Goal: Information Seeking & Learning: Learn about a topic

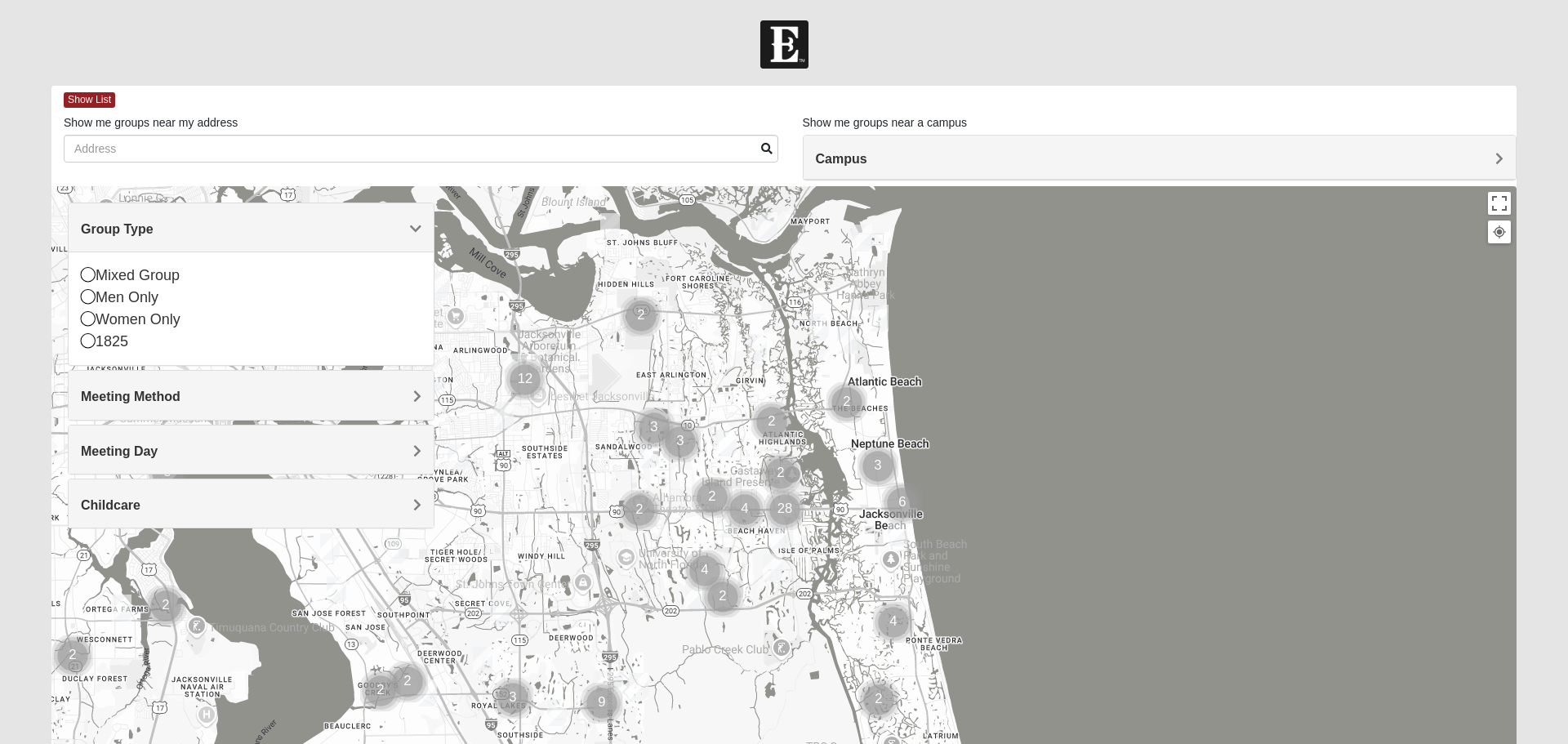
click at [1148, 432] on div at bounding box center [784, 512] width 1465 height 653
click at [411, 217] on div "Group Type" at bounding box center [251, 227] width 365 height 48
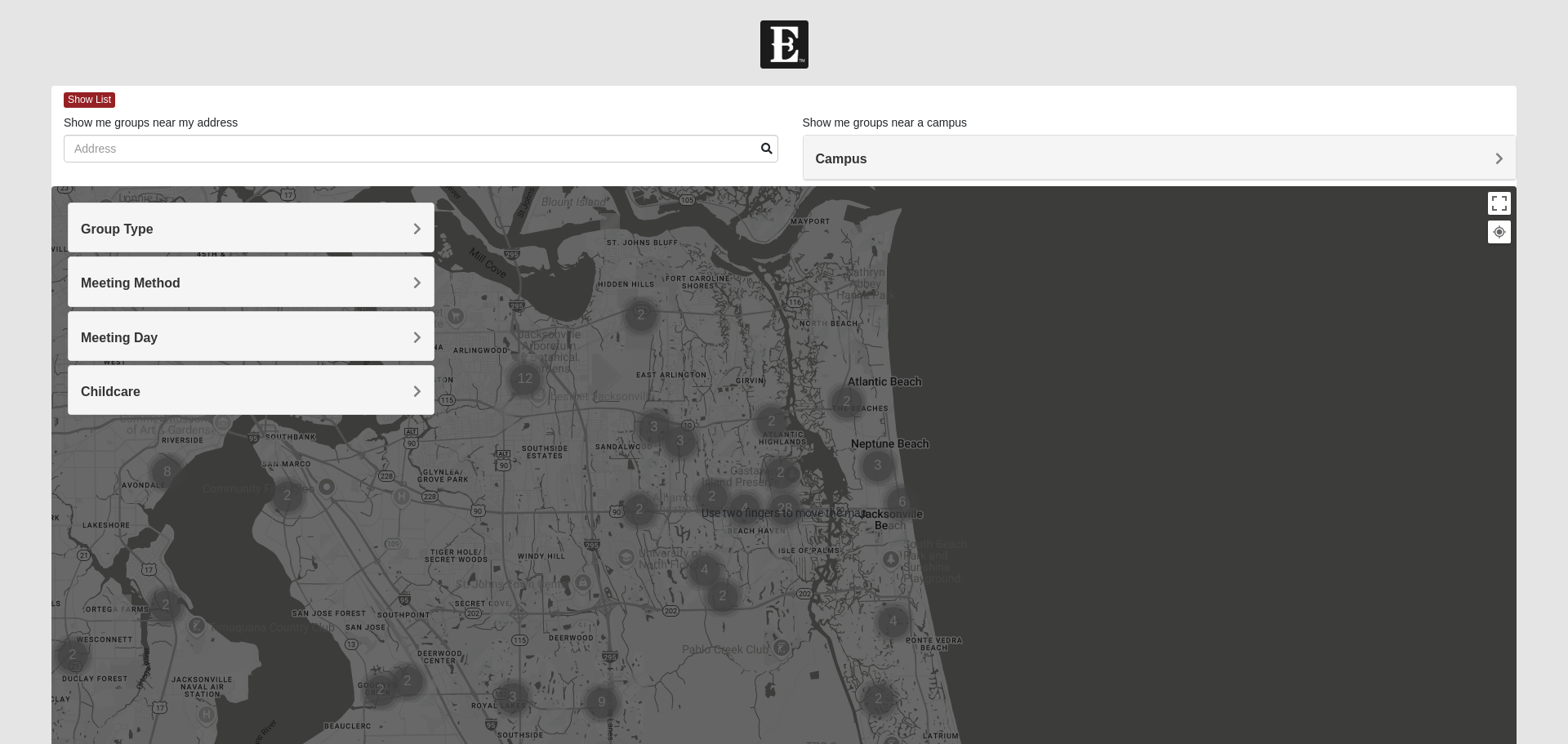
click at [692, 415] on div at bounding box center [784, 512] width 1465 height 653
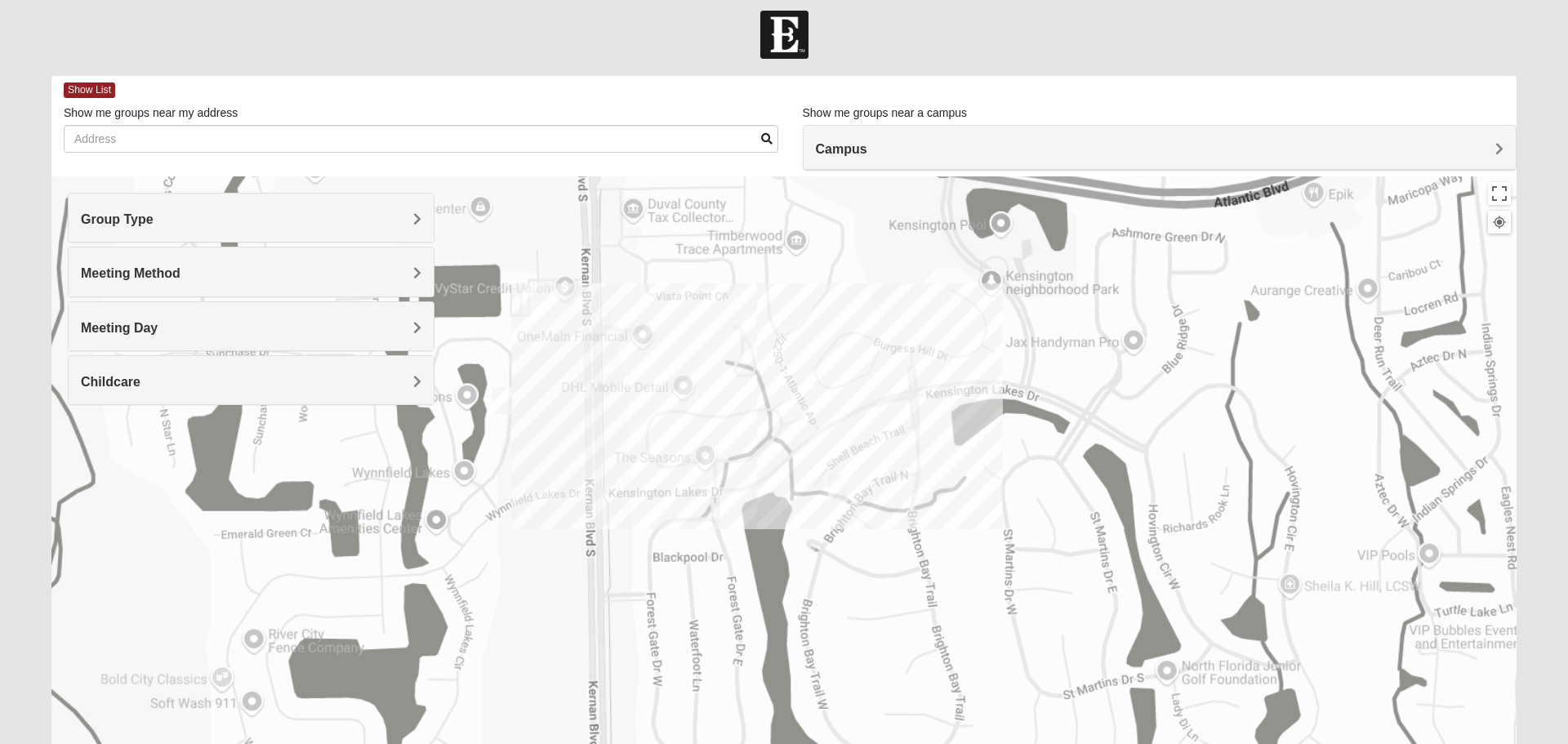
scroll to position [11, 0]
click at [867, 152] on span "Campus" at bounding box center [841, 148] width 52 height 14
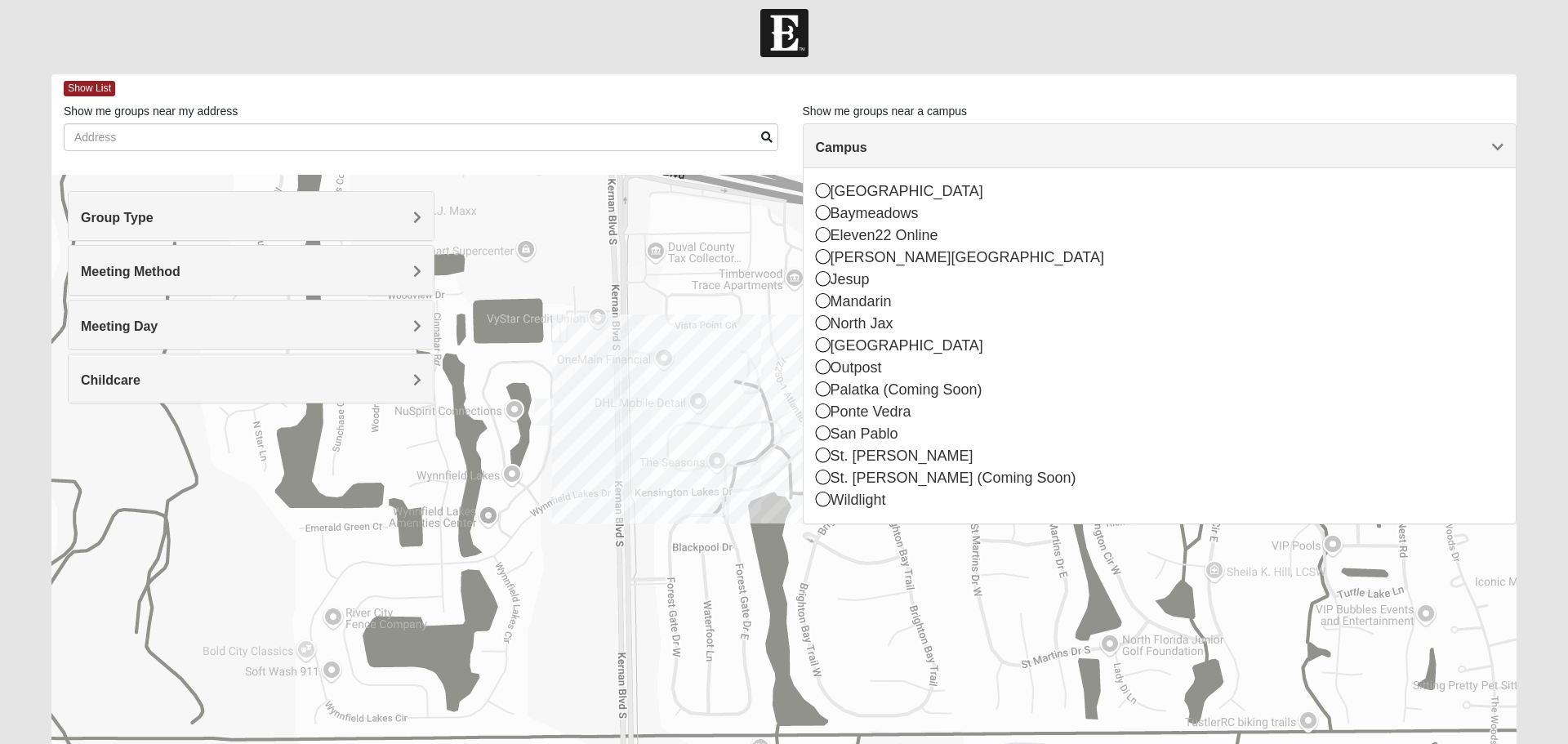
click at [821, 352] on icon at bounding box center [822, 344] width 15 height 15
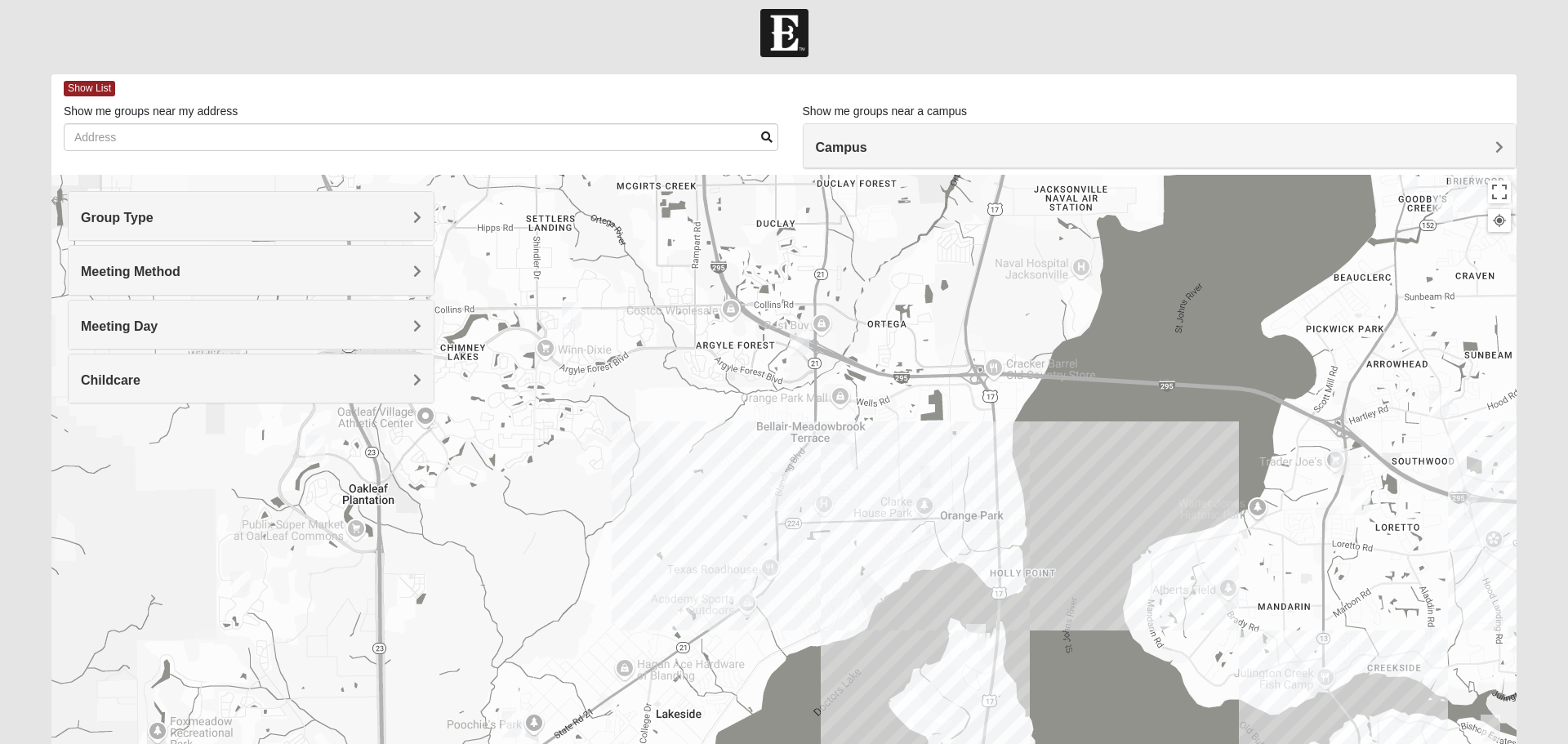
click at [732, 613] on div at bounding box center [784, 501] width 1465 height 653
click at [739, 594] on img "Mens Hughes 32073" at bounding box center [743, 593] width 32 height 40
click at [573, 552] on div "Academy Sports + Outdoors Academy Sports + Outdoors [STREET_ADDRESS][PERSON_NAM…" at bounding box center [784, 501] width 1465 height 653
click at [572, 316] on img "Womens Costley 32244" at bounding box center [571, 316] width 32 height 40
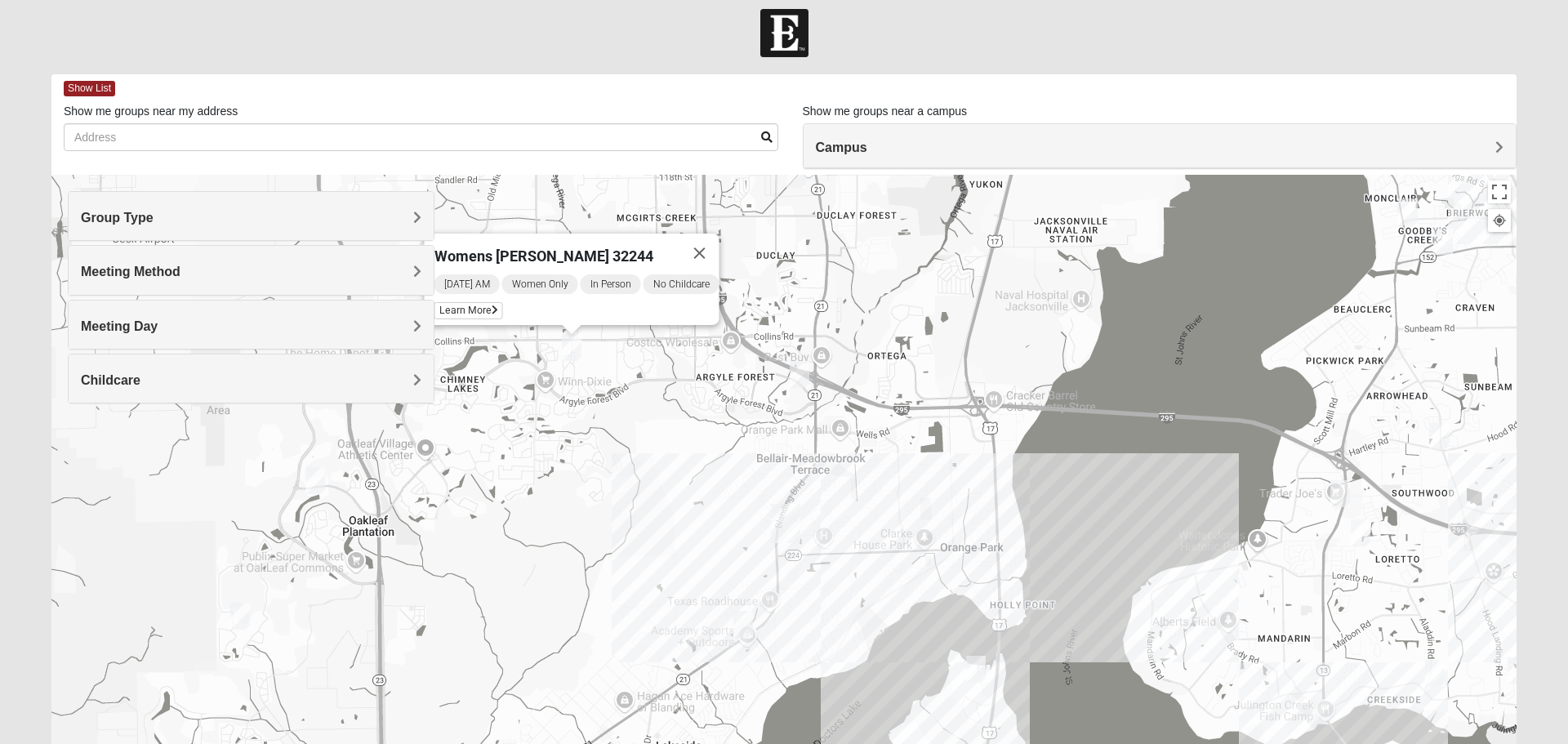
click at [634, 431] on div "Womens [PERSON_NAME] 32244 [DATE] AM Women Only In Person No Childcare Learn Mo…" at bounding box center [784, 501] width 1465 height 653
click at [317, 493] on img "1825 Mens Potrawski 32065" at bounding box center [315, 481] width 32 height 40
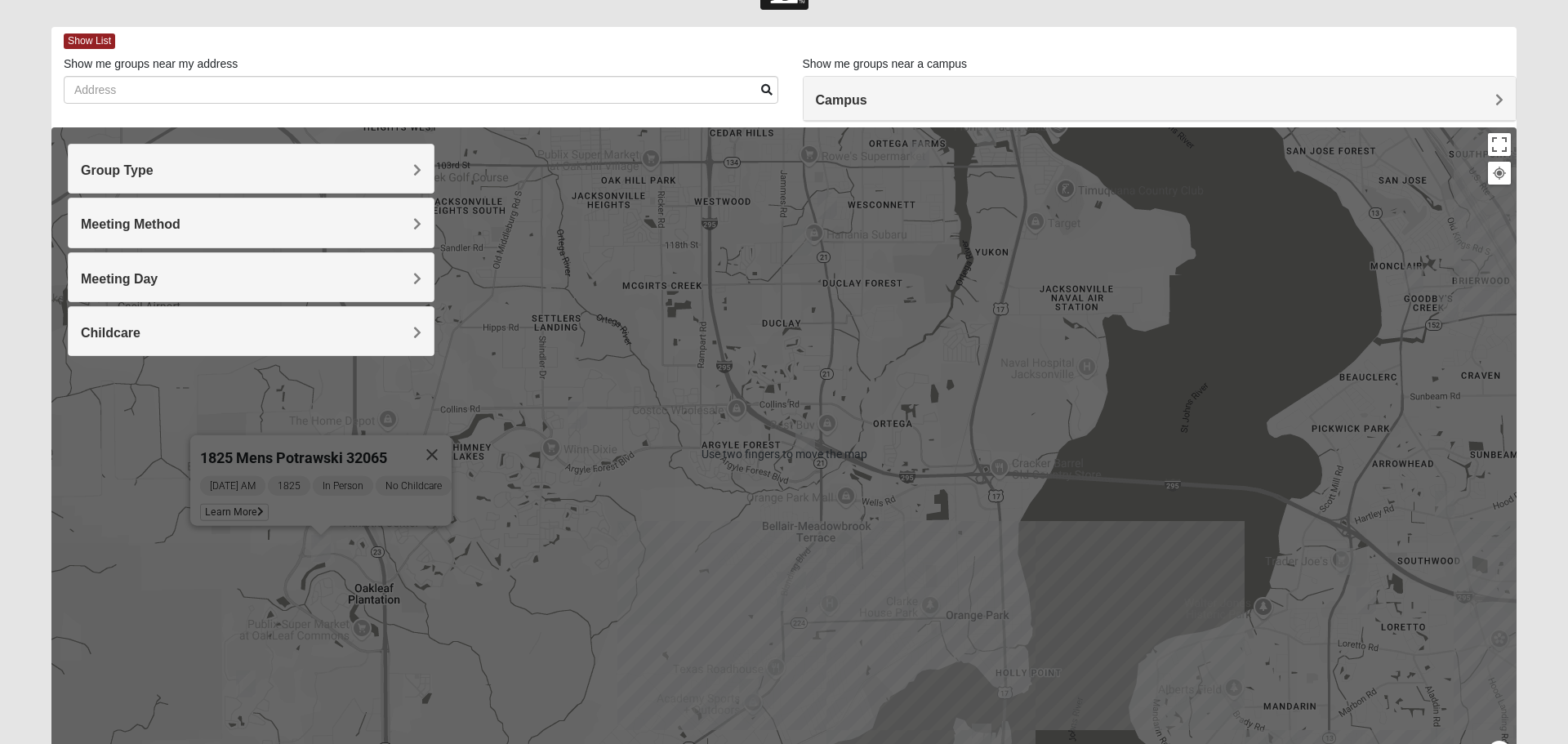
scroll to position [69, 0]
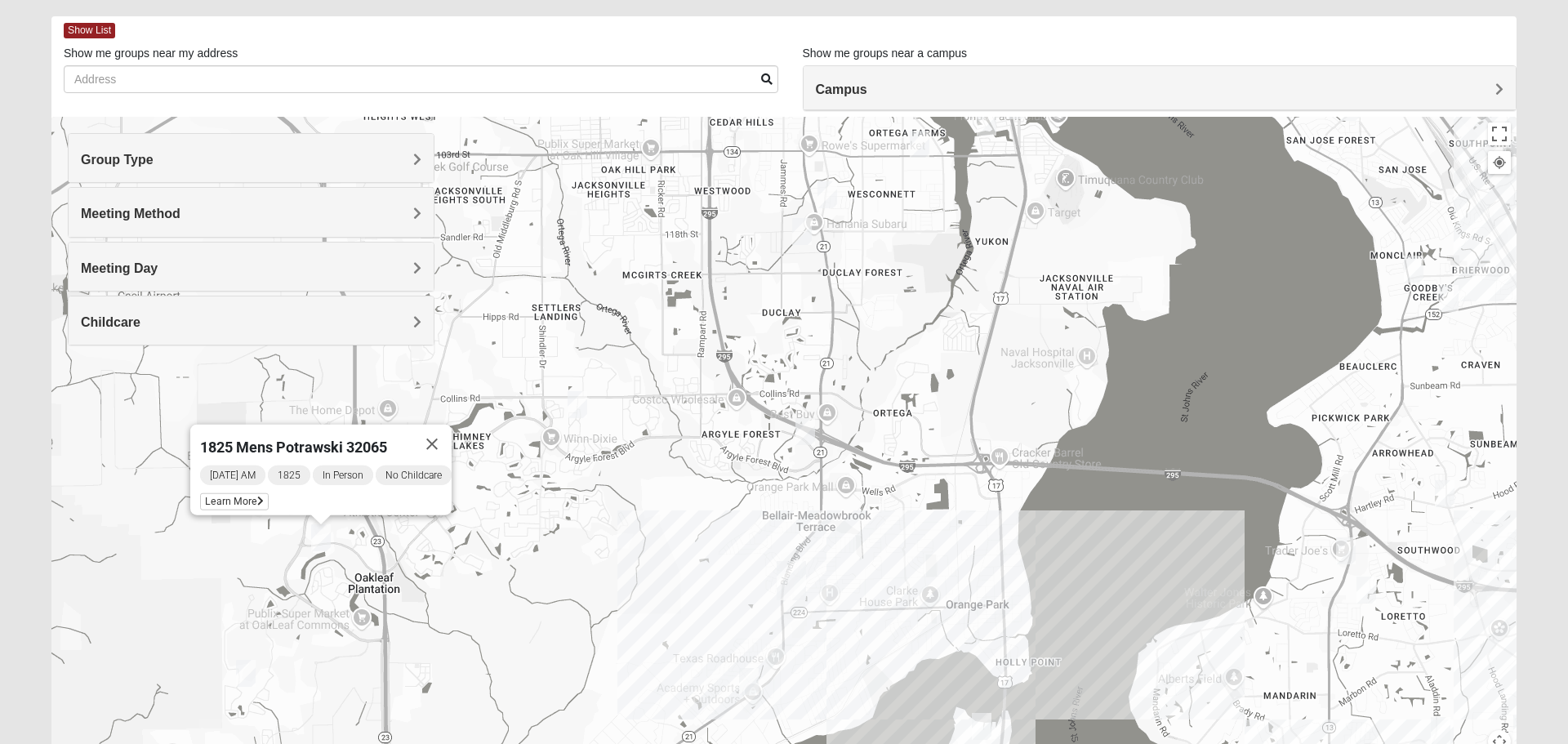
click at [256, 675] on img "Mixed Newton 32065" at bounding box center [246, 673] width 32 height 40
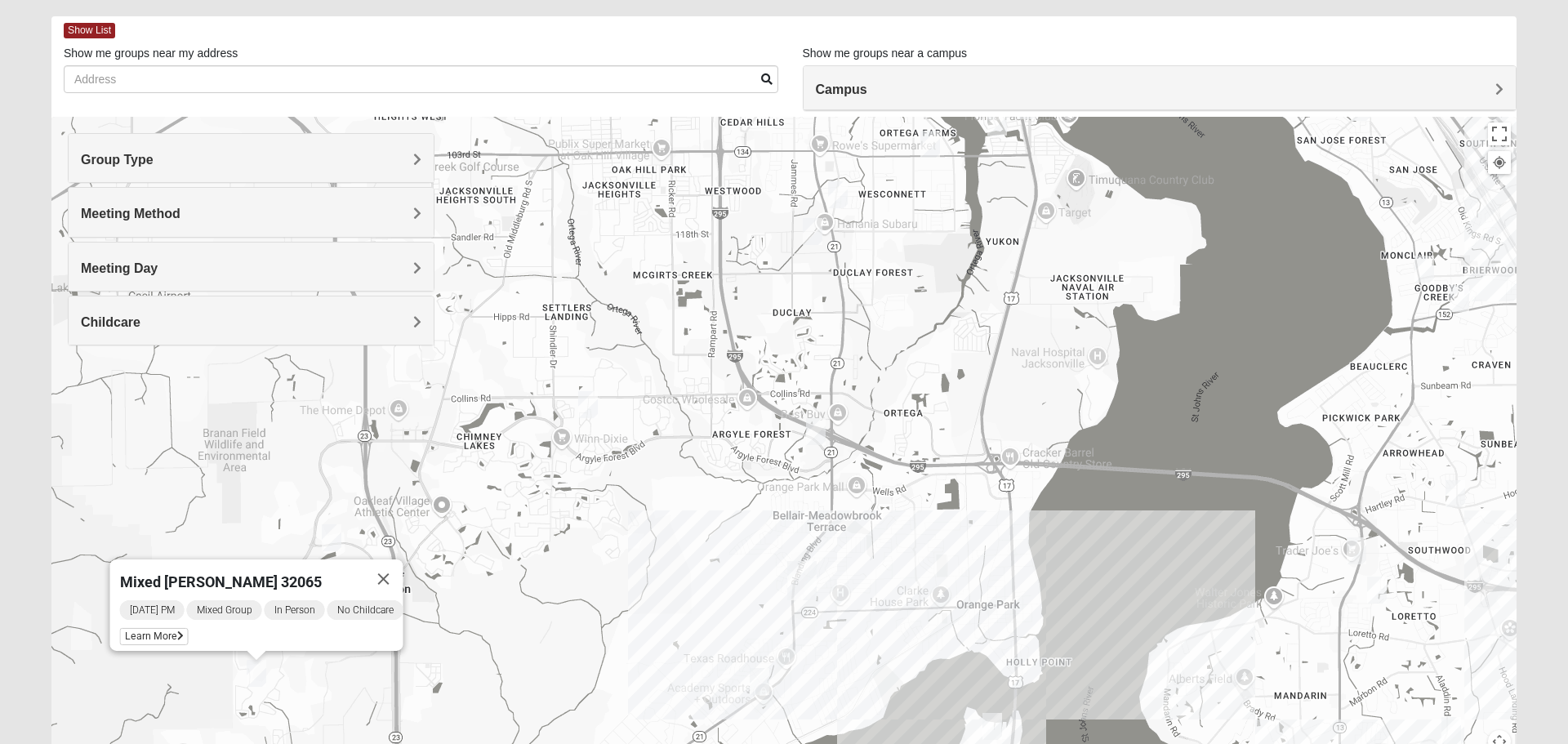
click at [253, 663] on img "Mixed Newton 32065" at bounding box center [256, 673] width 32 height 40
click at [165, 631] on span "Learn More" at bounding box center [154, 636] width 68 height 17
